Goal: Book appointment/travel/reservation

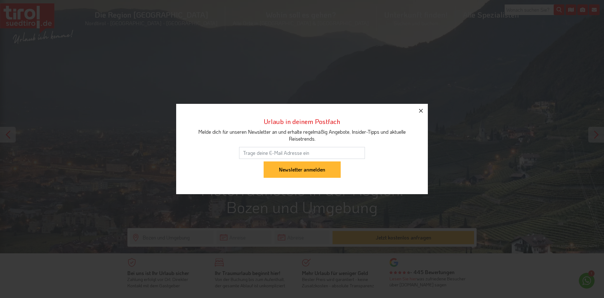
click at [421, 110] on icon "button" at bounding box center [421, 111] width 8 height 8
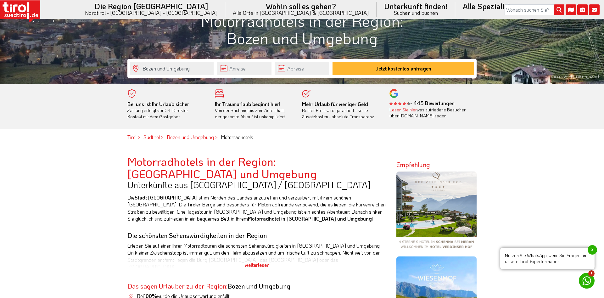
scroll to position [160, 0]
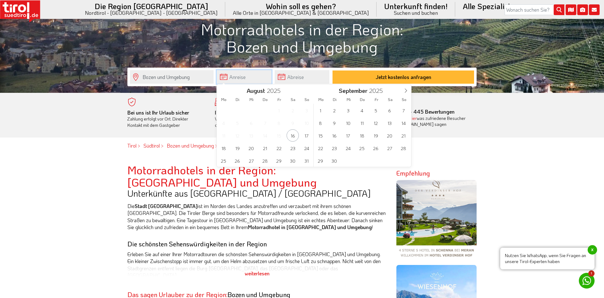
click at [244, 79] on input "text" at bounding box center [244, 77] width 55 height 14
click at [238, 160] on span "26" at bounding box center [237, 160] width 12 height 12
click at [306, 163] on span "31" at bounding box center [306, 160] width 12 height 12
type input "26-08-2025"
type input "31-08-2025"
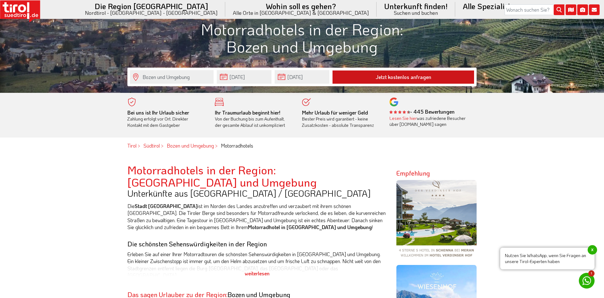
click at [405, 75] on button "Jetzt kostenlos anfragen" at bounding box center [403, 76] width 142 height 13
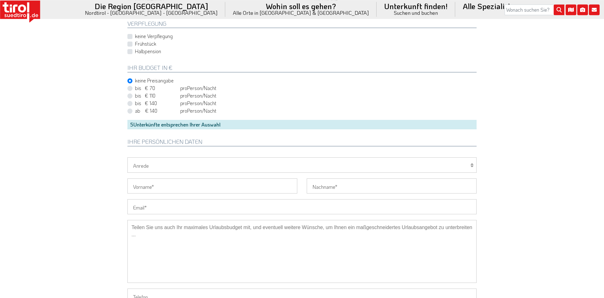
scroll to position [321, 0]
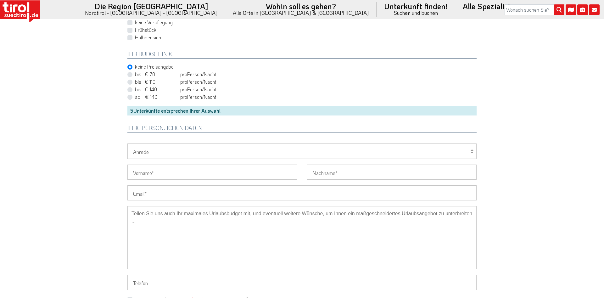
click at [240, 112] on div "5 Unterkünfte entsprechen Ihrer Auswahl" at bounding box center [301, 110] width 349 height 9
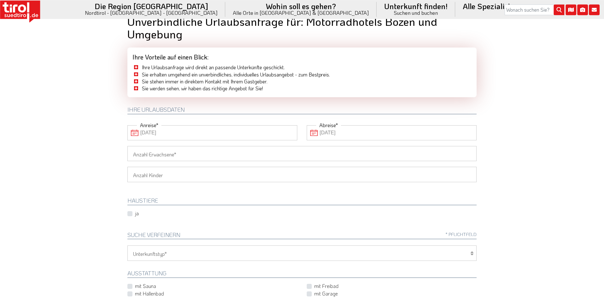
scroll to position [0, 0]
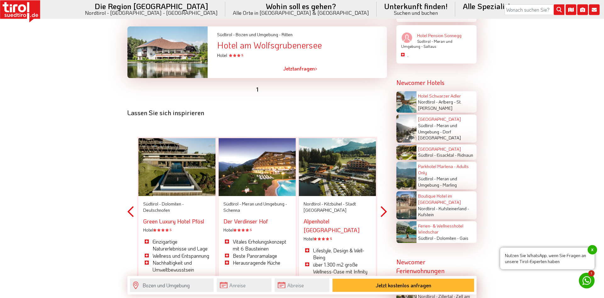
scroll to position [1027, 0]
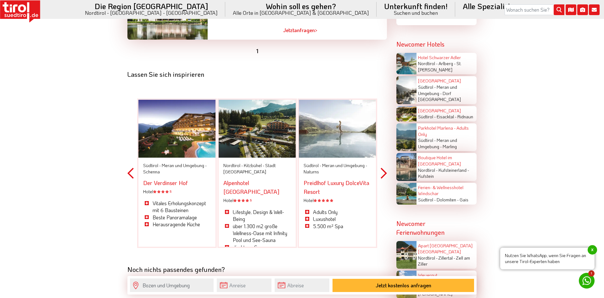
click at [385, 163] on button "Next" at bounding box center [384, 173] width 6 height 185
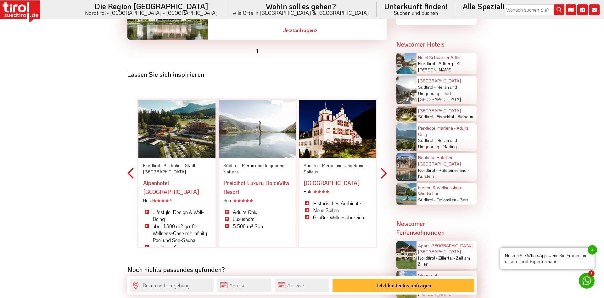
click at [128, 162] on button "Previous" at bounding box center [130, 173] width 6 height 185
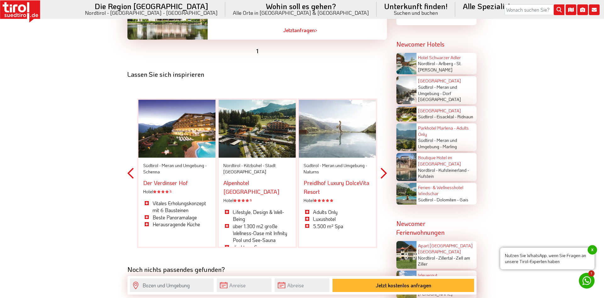
click at [128, 162] on button "Previous" at bounding box center [130, 173] width 6 height 185
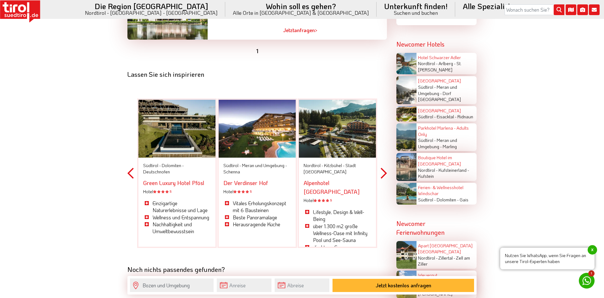
click at [128, 162] on button "Previous" at bounding box center [130, 173] width 6 height 185
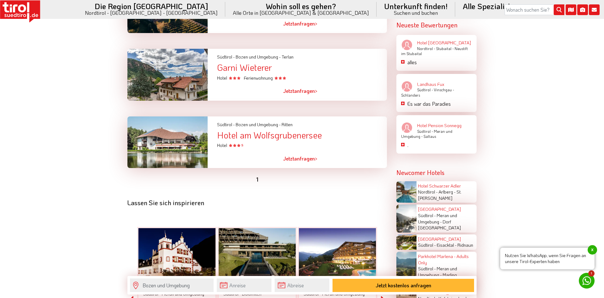
scroll to position [866, 0]
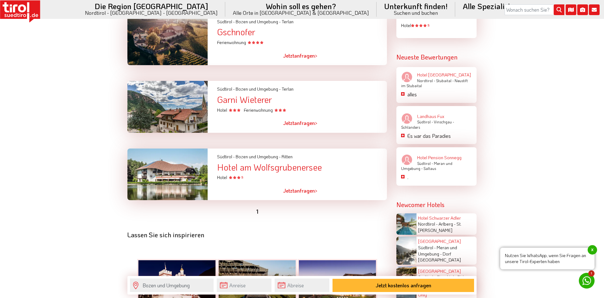
click at [304, 183] on link "Jetzt anfragen >" at bounding box center [300, 190] width 34 height 14
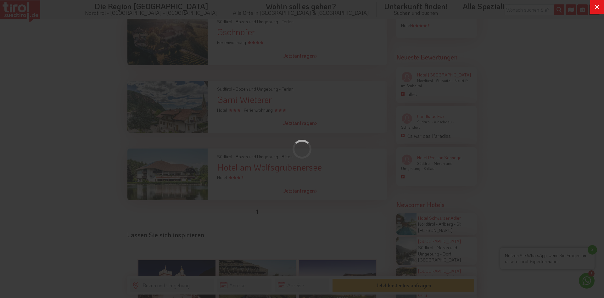
scroll to position [0, 0]
